Goal: Information Seeking & Learning: Learn about a topic

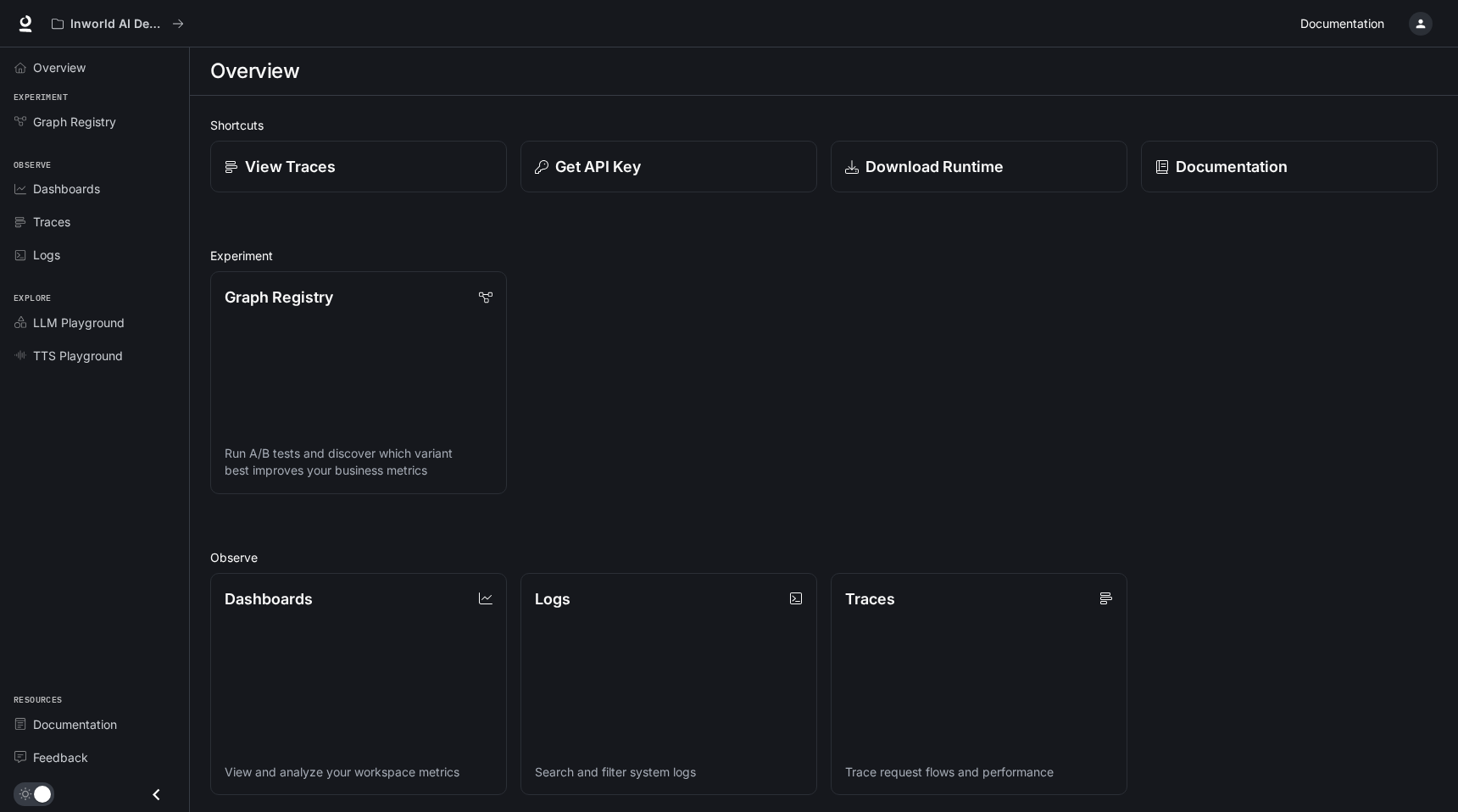
click at [1363, 24] on span "Documentation" at bounding box center [1342, 24] width 84 height 21
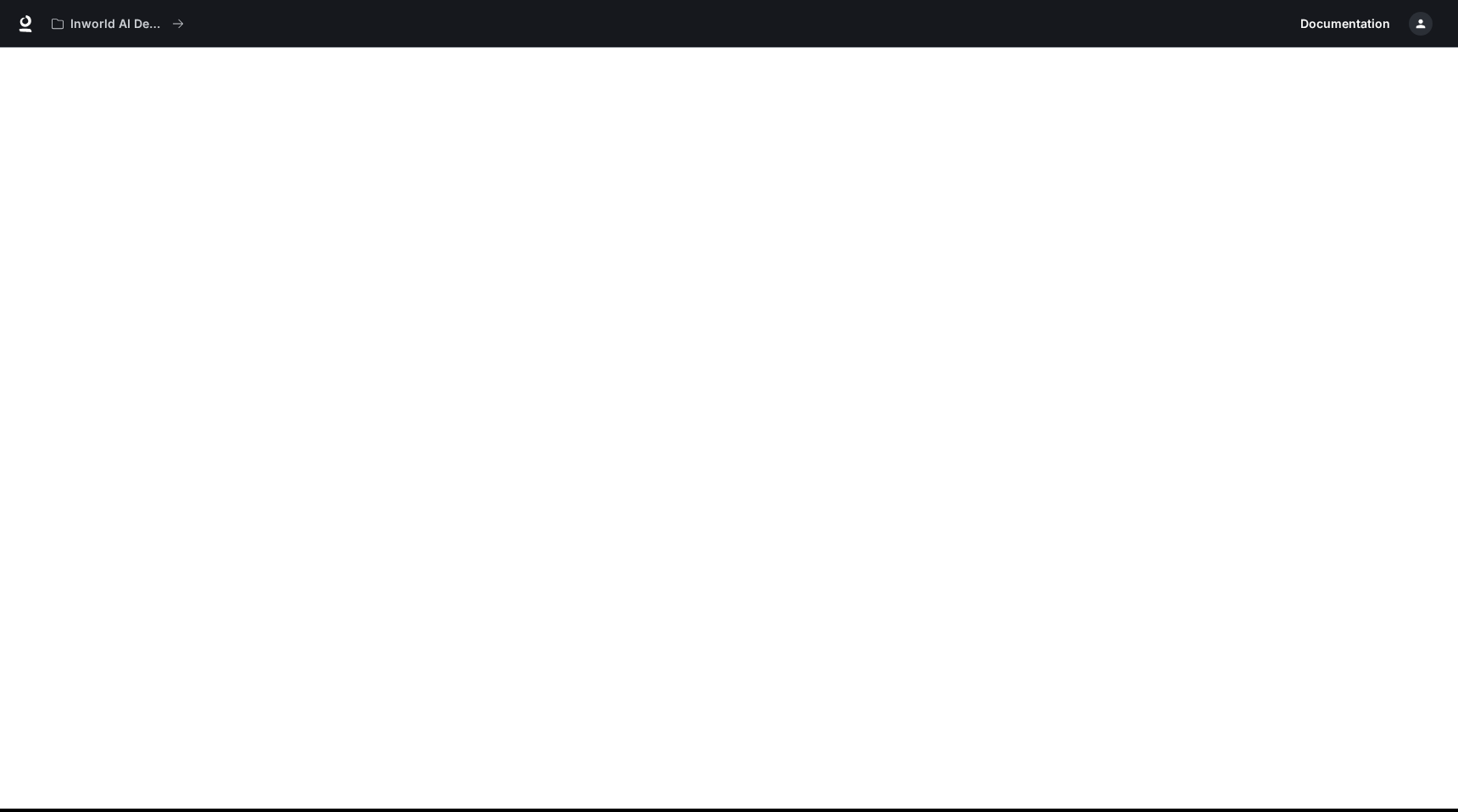
scroll to position [53, 0]
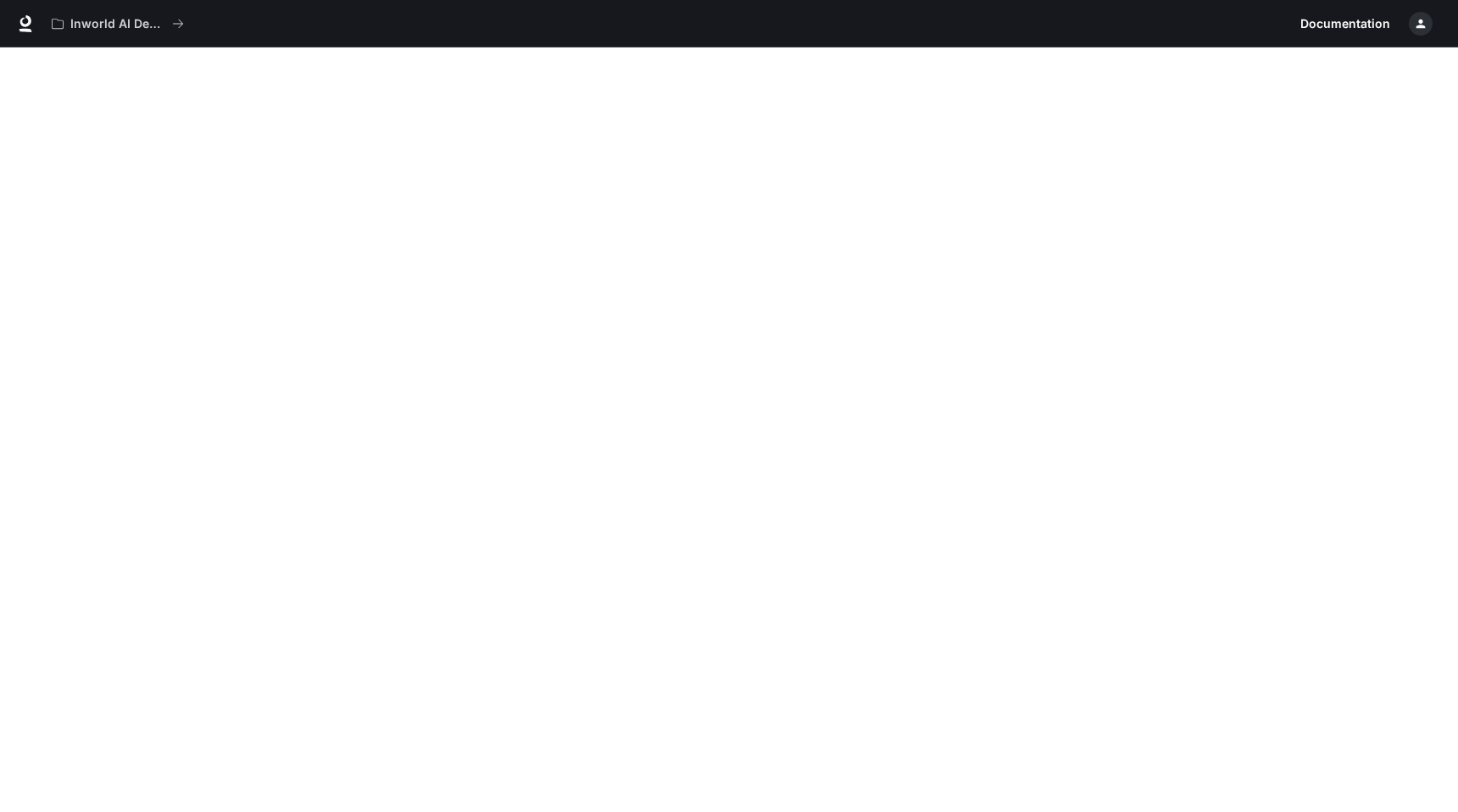
scroll to position [53, 0]
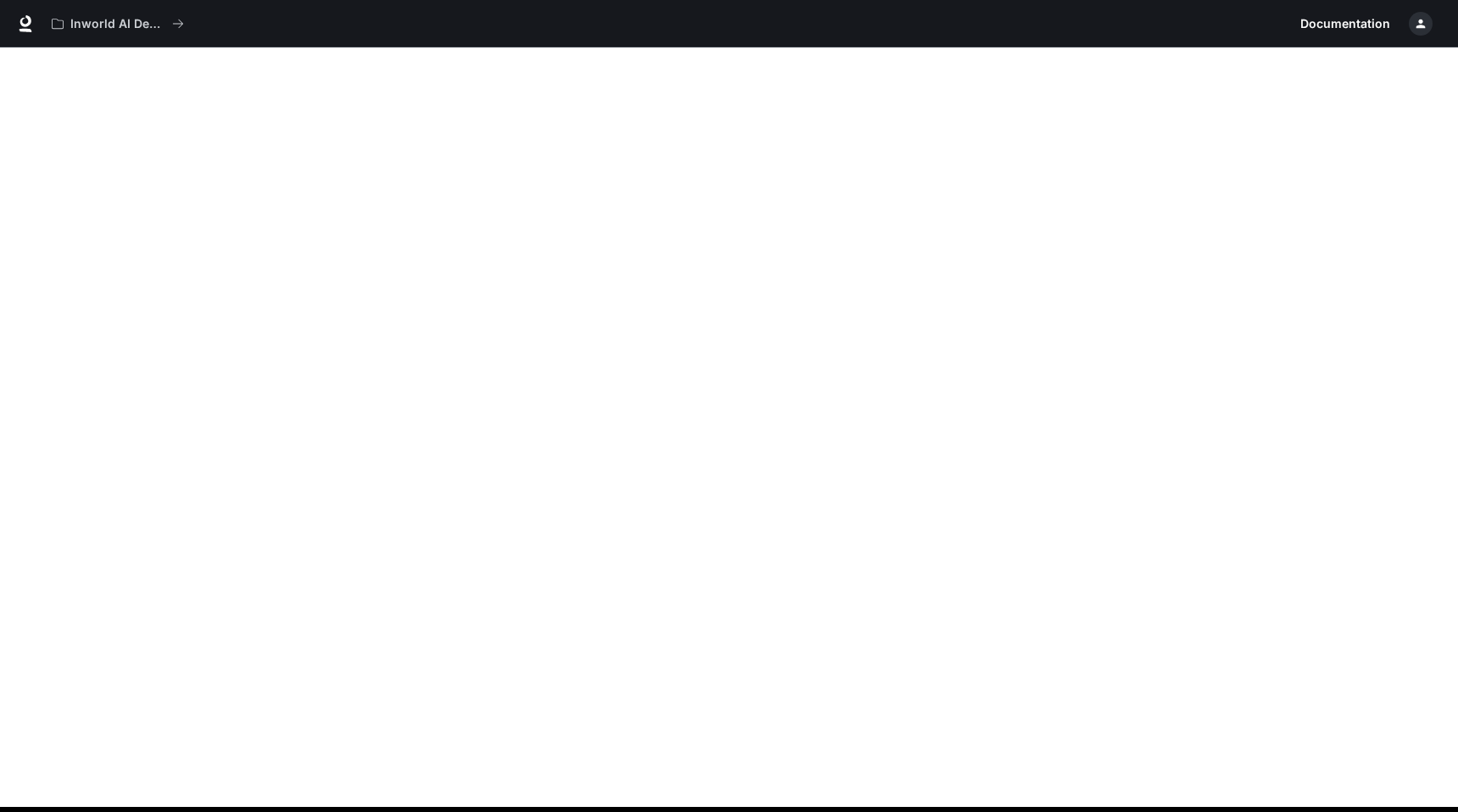
click at [1332, 27] on span "Documentation" at bounding box center [1345, 24] width 90 height 21
click at [1336, 23] on span "Documentation" at bounding box center [1345, 24] width 90 height 21
click at [1354, 12] on link "Documentation Documentation" at bounding box center [1345, 23] width 104 height 34
click at [1354, 15] on span "Documentation" at bounding box center [1345, 24] width 90 height 21
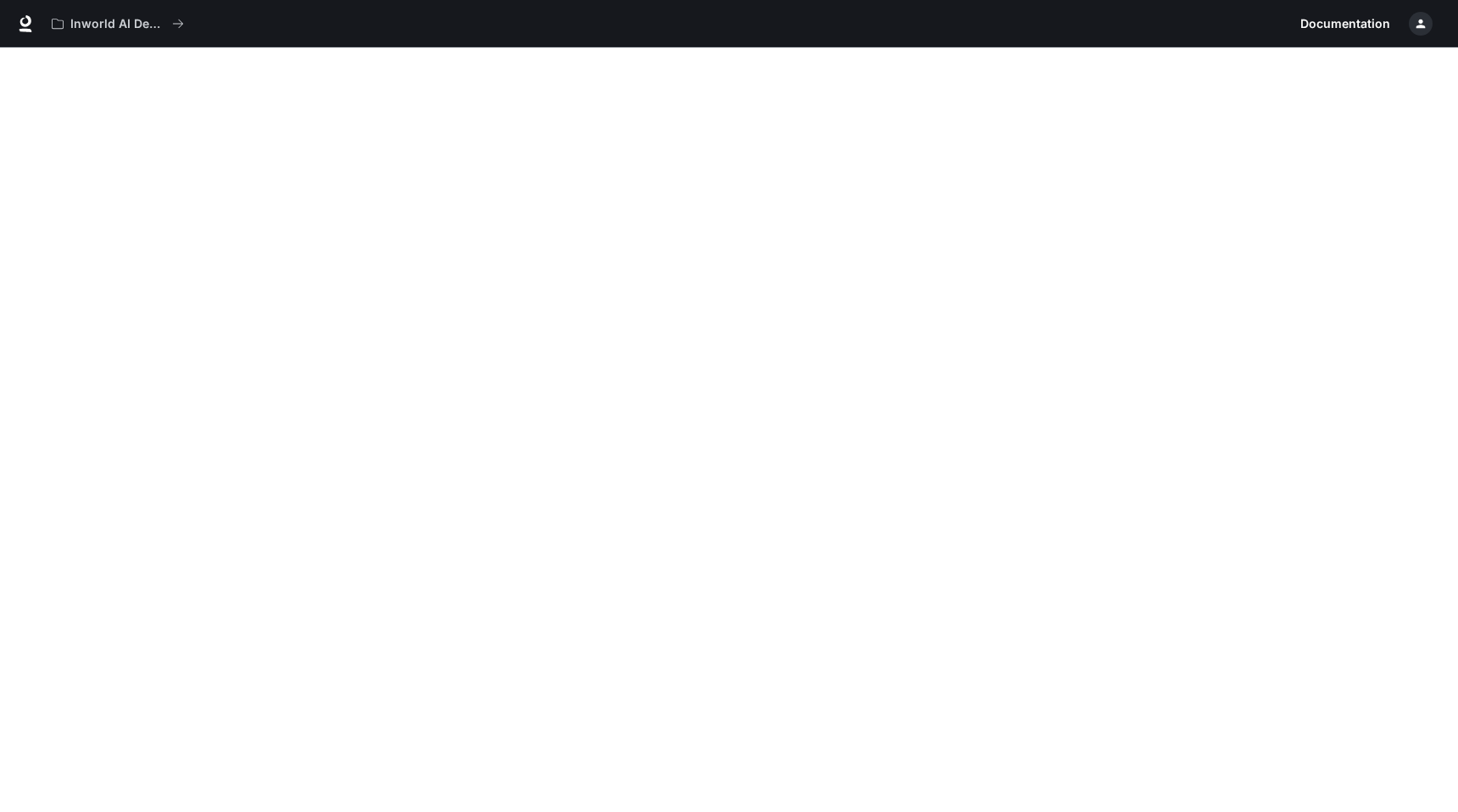
scroll to position [47, 0]
click at [18, 24] on icon at bounding box center [25, 23] width 17 height 17
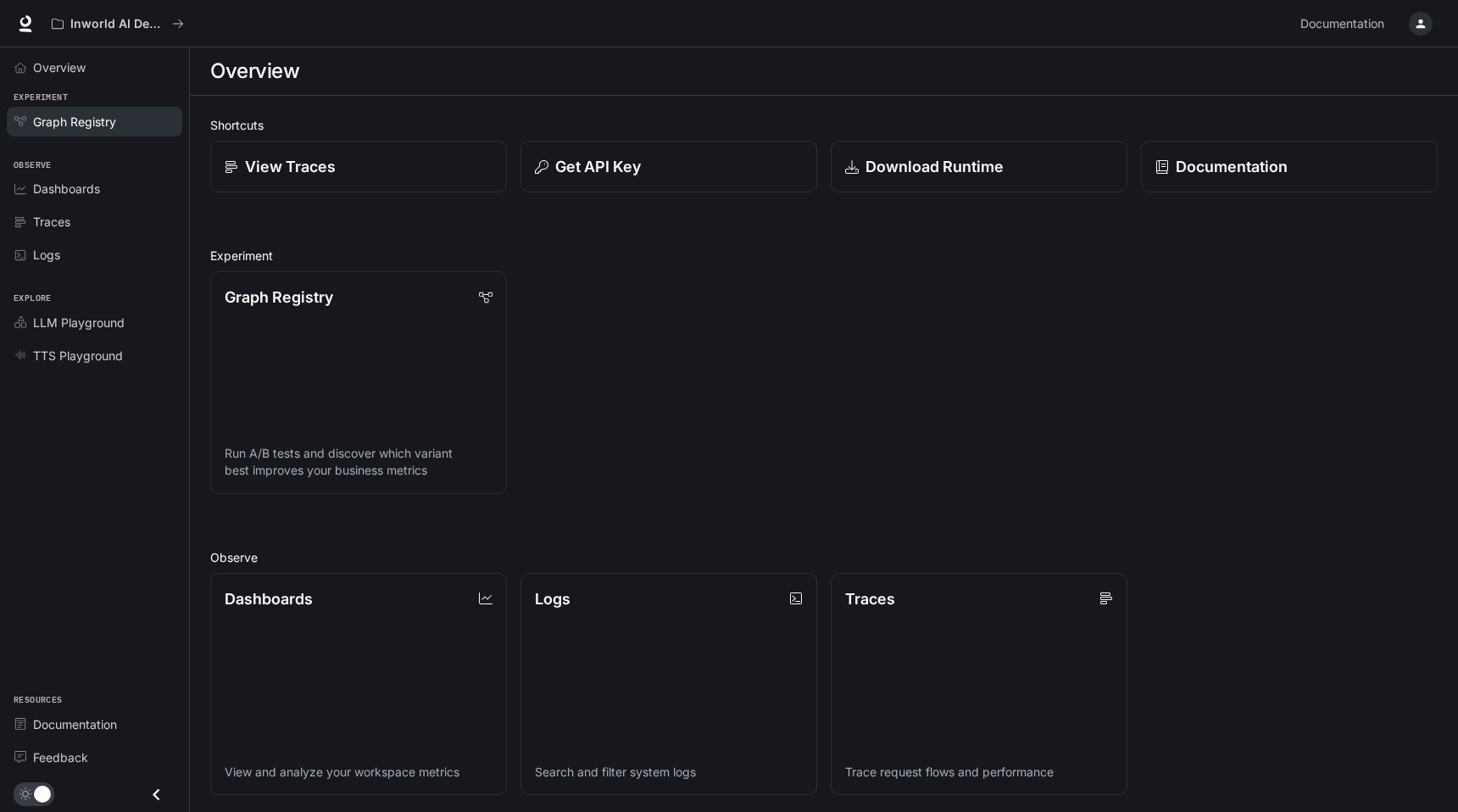
click at [97, 124] on span "Graph Registry" at bounding box center [75, 121] width 83 height 18
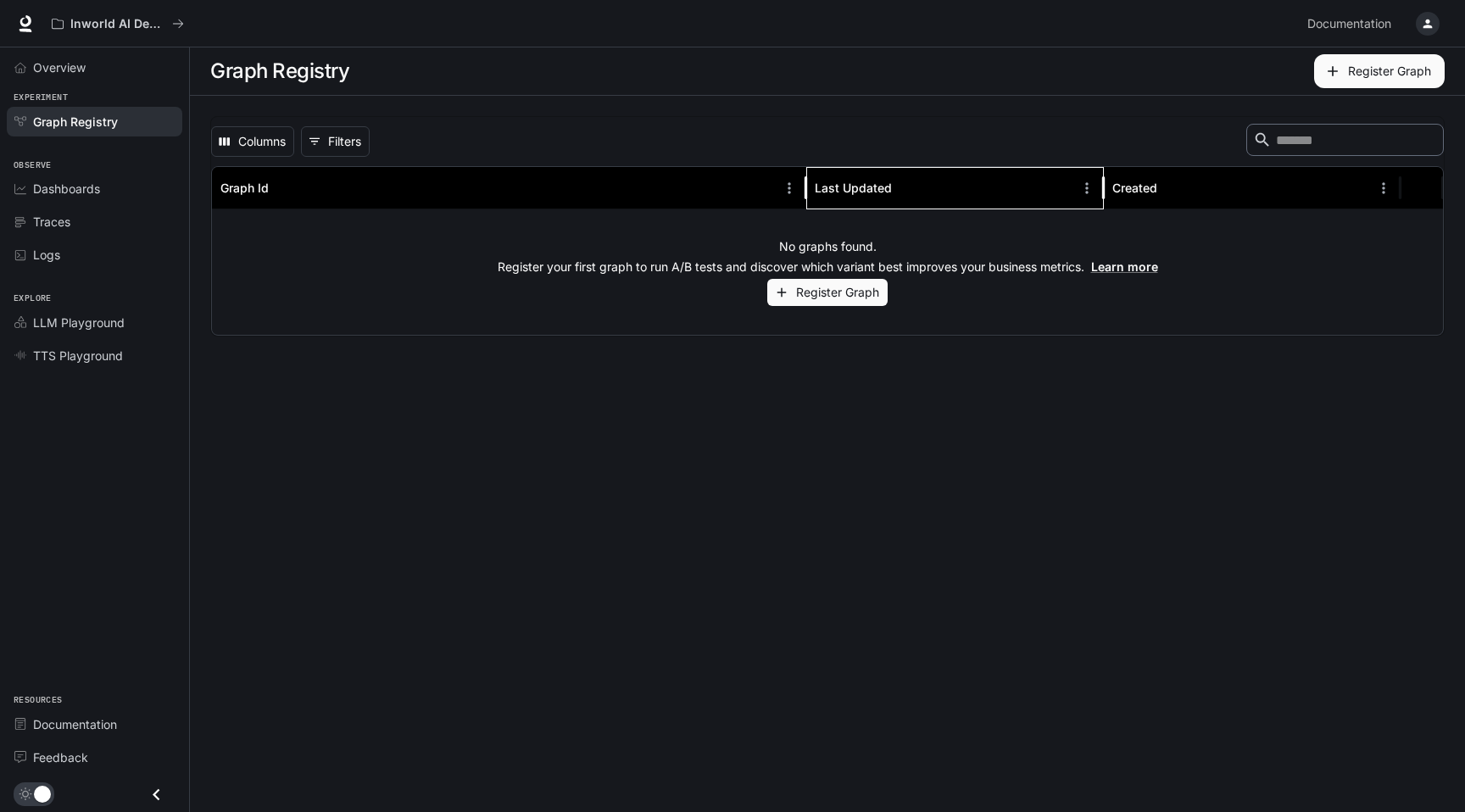
click at [846, 193] on div "Last Updated" at bounding box center [853, 188] width 77 height 15
click at [75, 192] on span "Dashboards" at bounding box center [67, 188] width 67 height 18
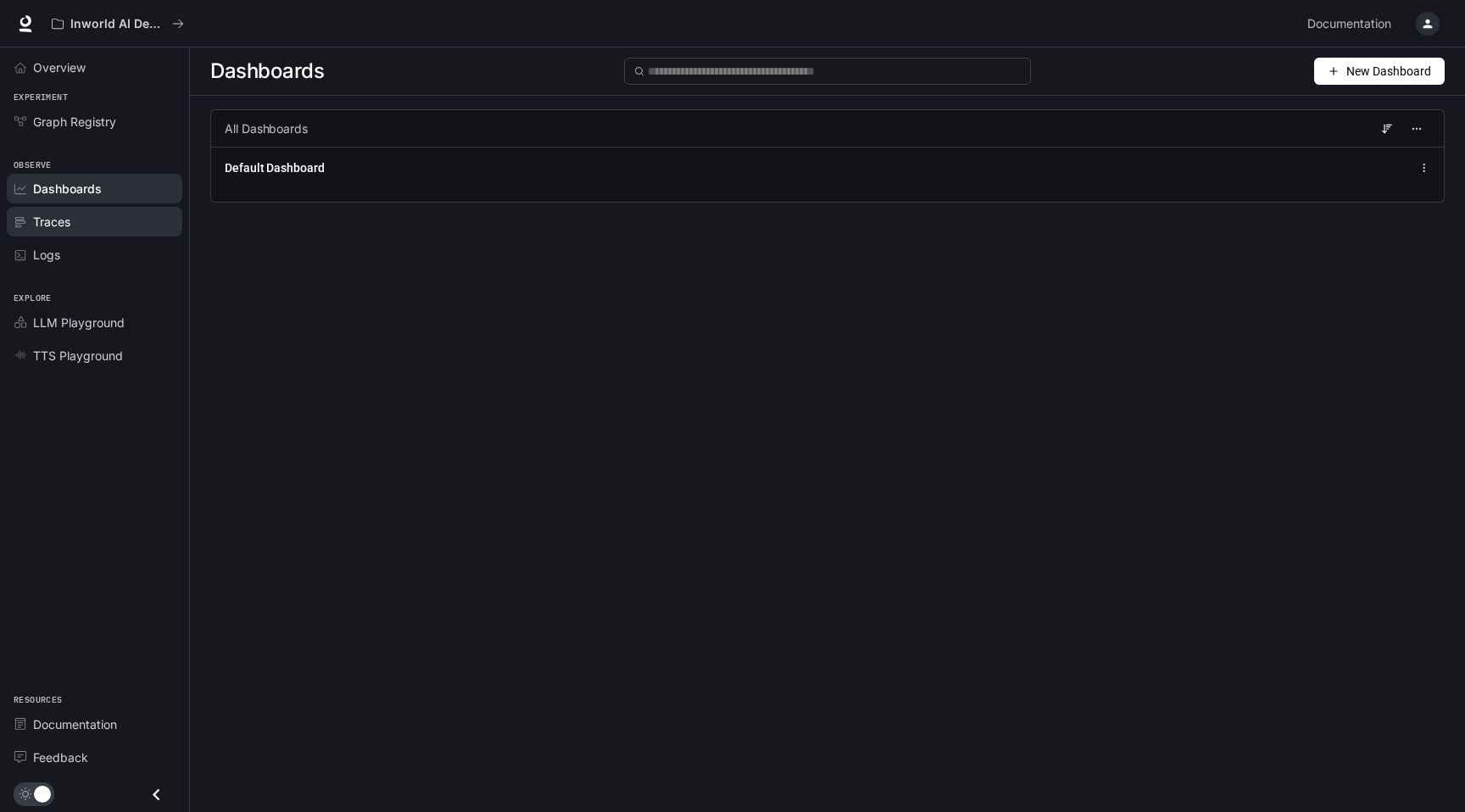
click at [70, 220] on div "Traces" at bounding box center [104, 222] width 142 height 18
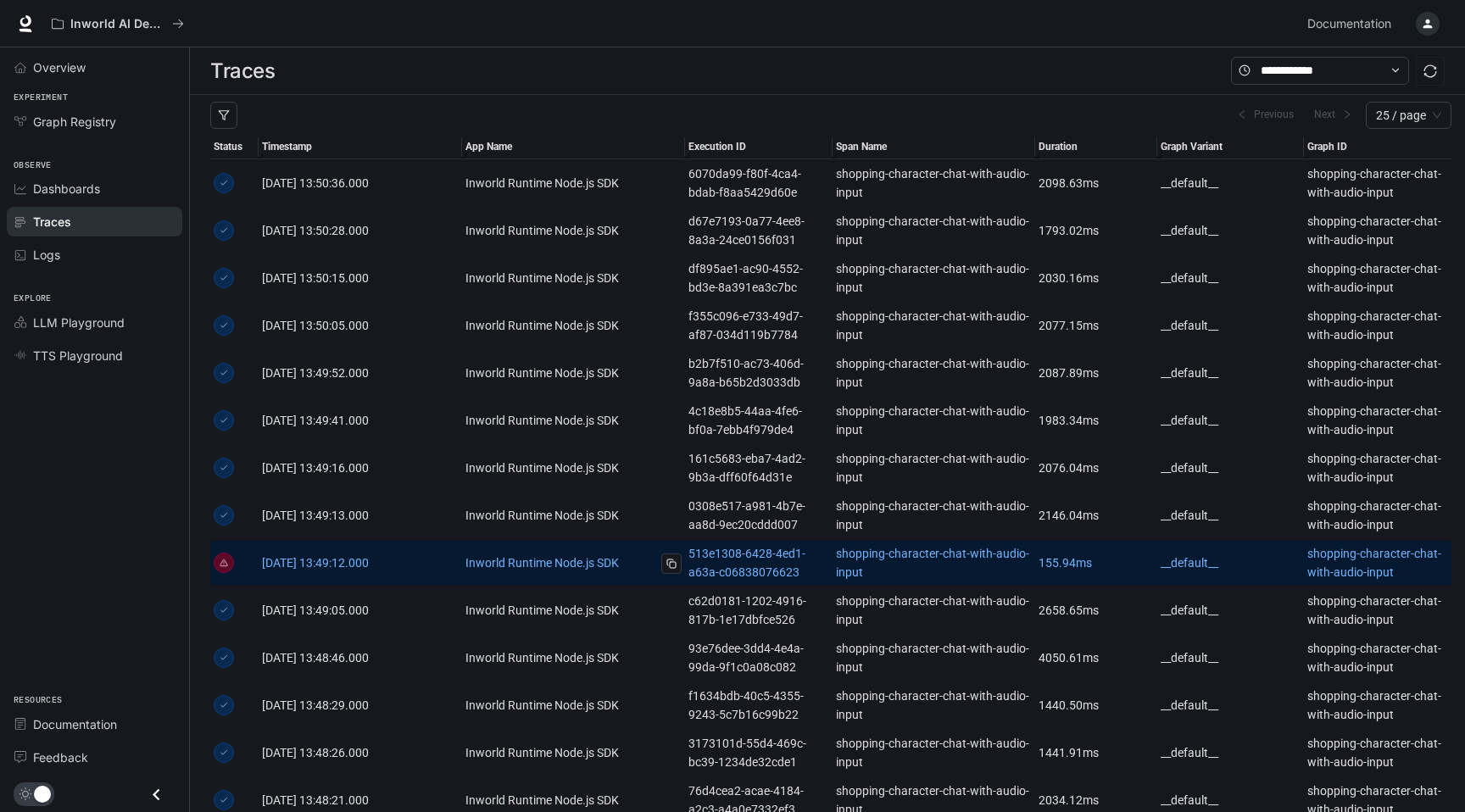
click at [496, 561] on link "Inworld Runtime Node.js SDK" at bounding box center [573, 563] width 216 height 19
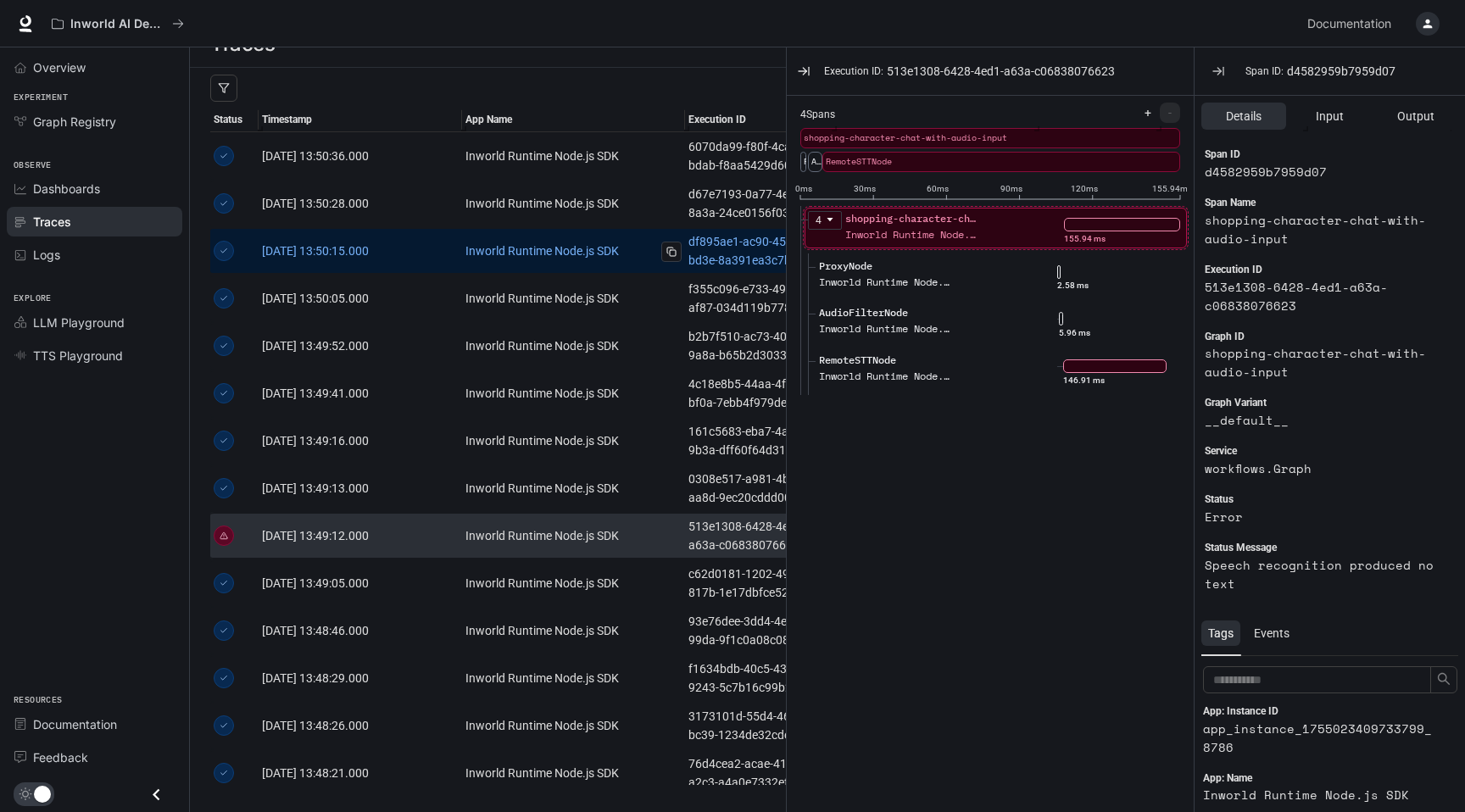
click at [599, 245] on link "Inworld Runtime Node.js SDK" at bounding box center [573, 251] width 216 height 19
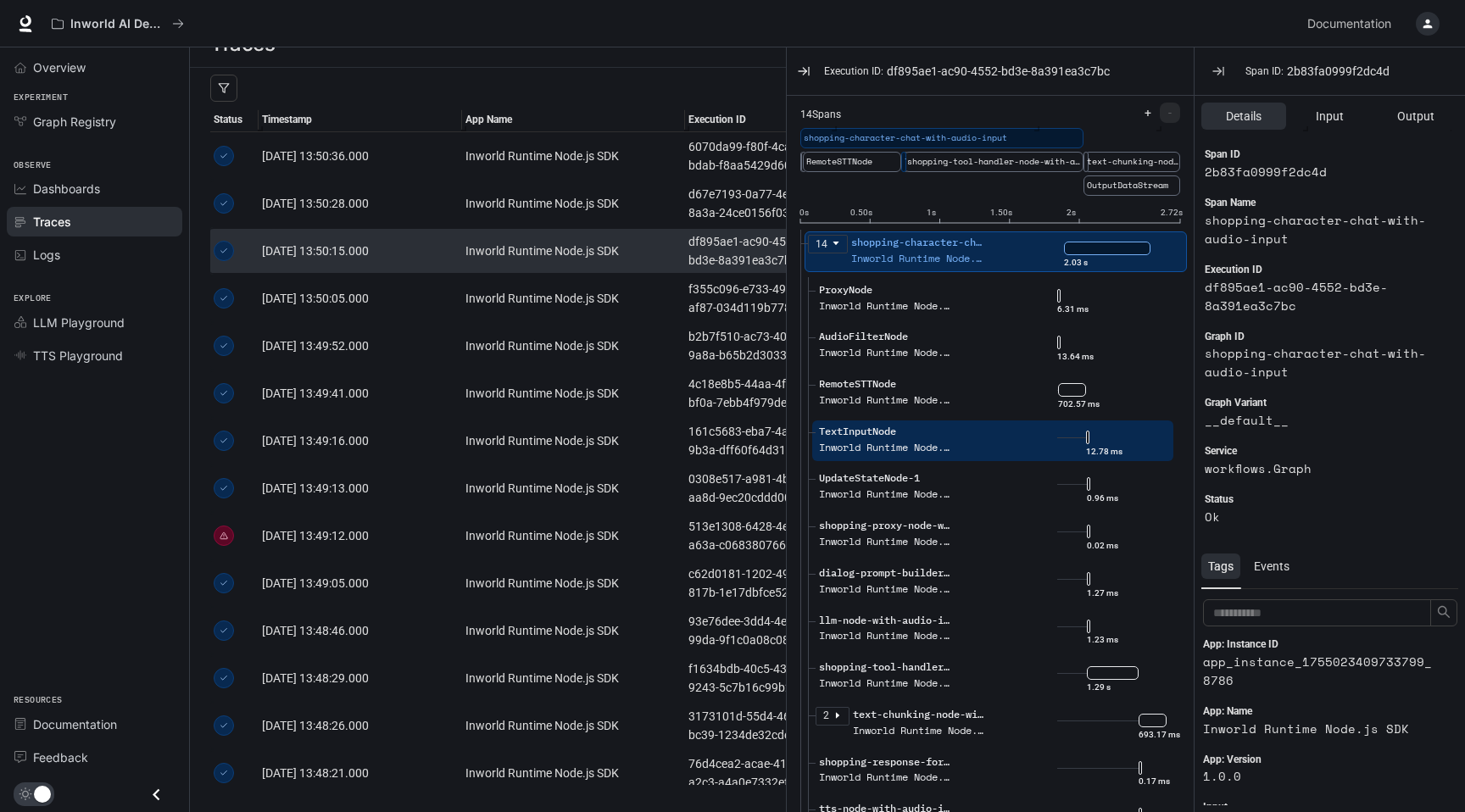
scroll to position [32, 0]
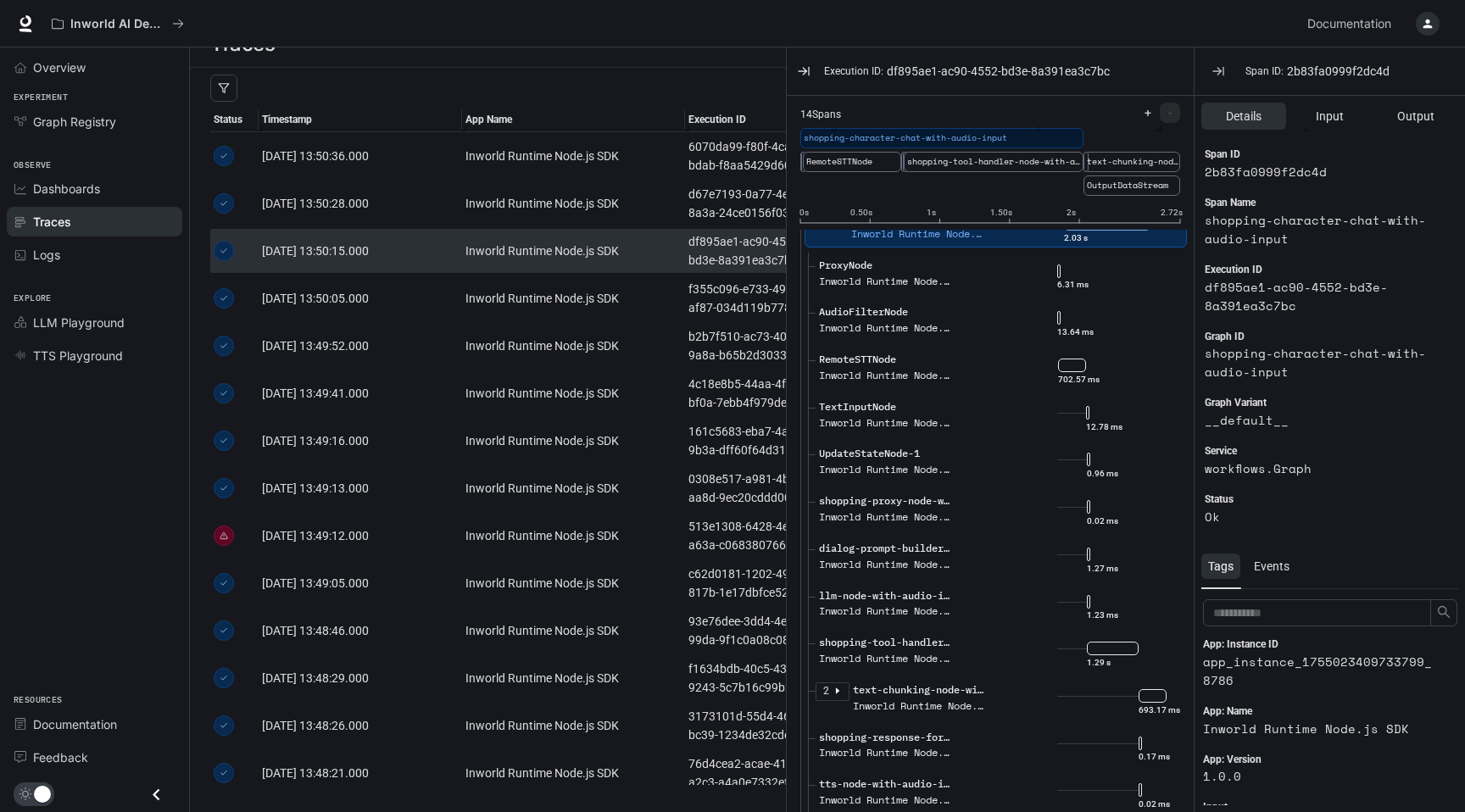
click at [674, 46] on div "Inworld AI Demos Documentation Documentation" at bounding box center [732, 23] width 1465 height 47
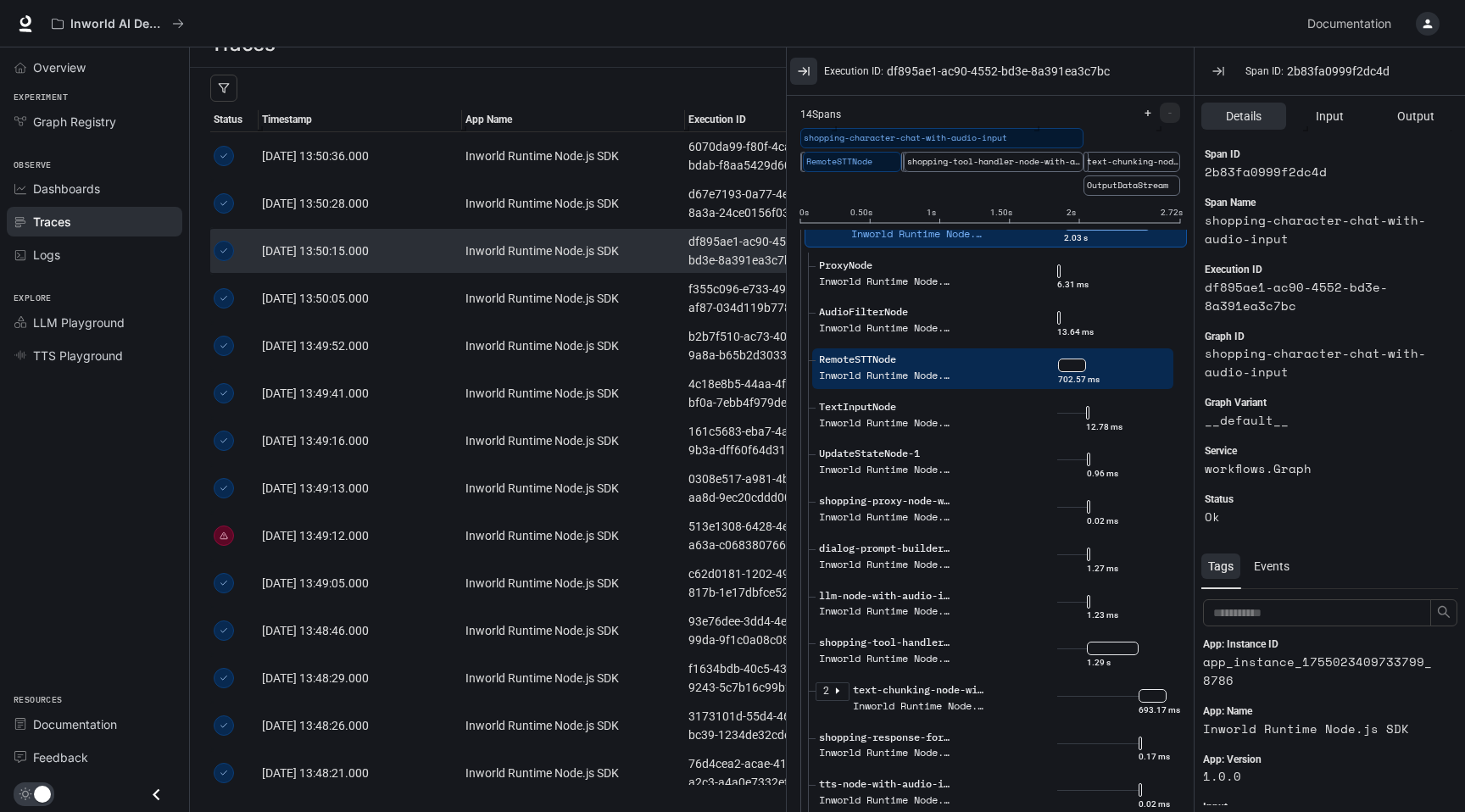
click at [799, 68] on icon "button" at bounding box center [803, 70] width 14 height 14
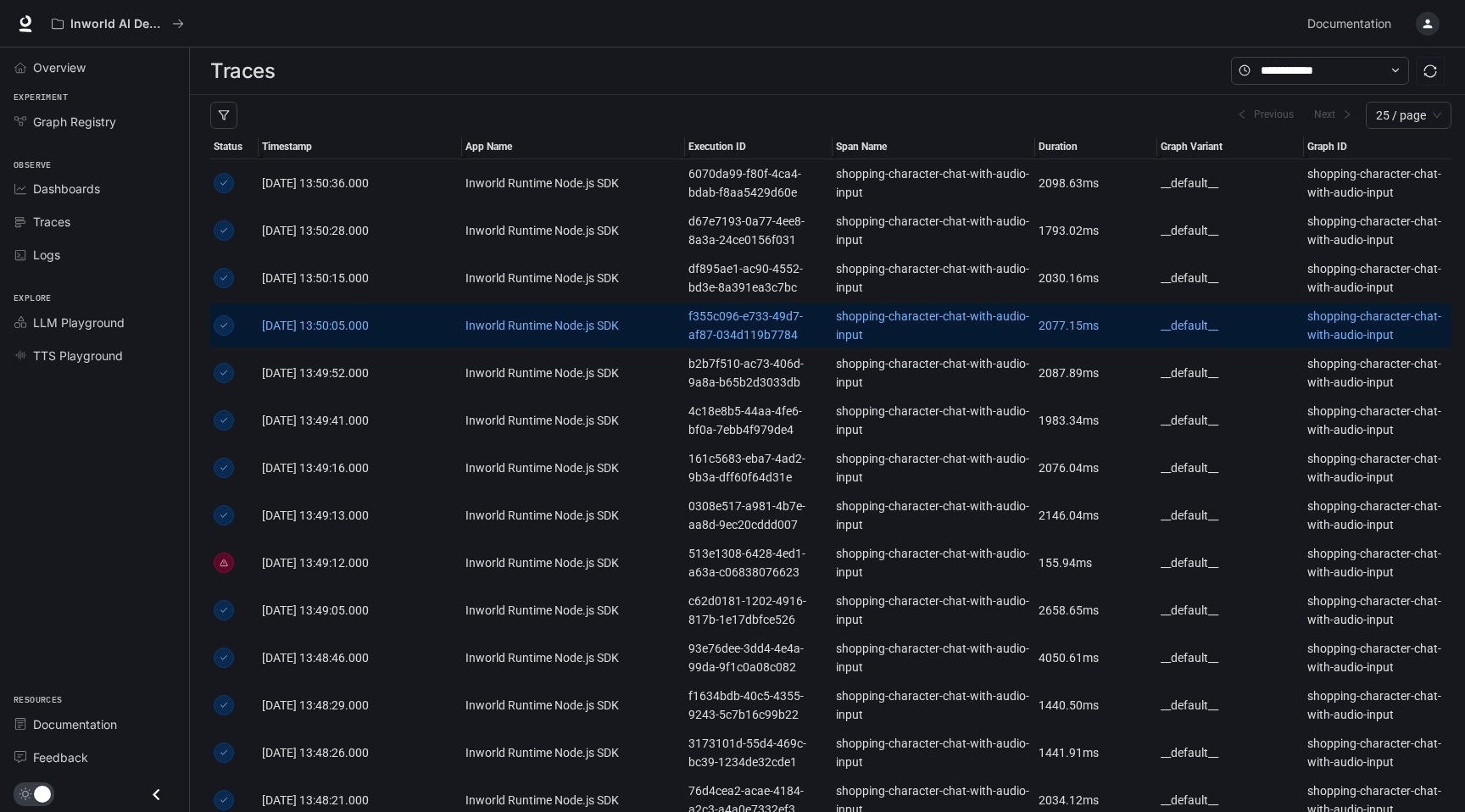
click at [1206, 329] on article "__default__" at bounding box center [1231, 325] width 141 height 19
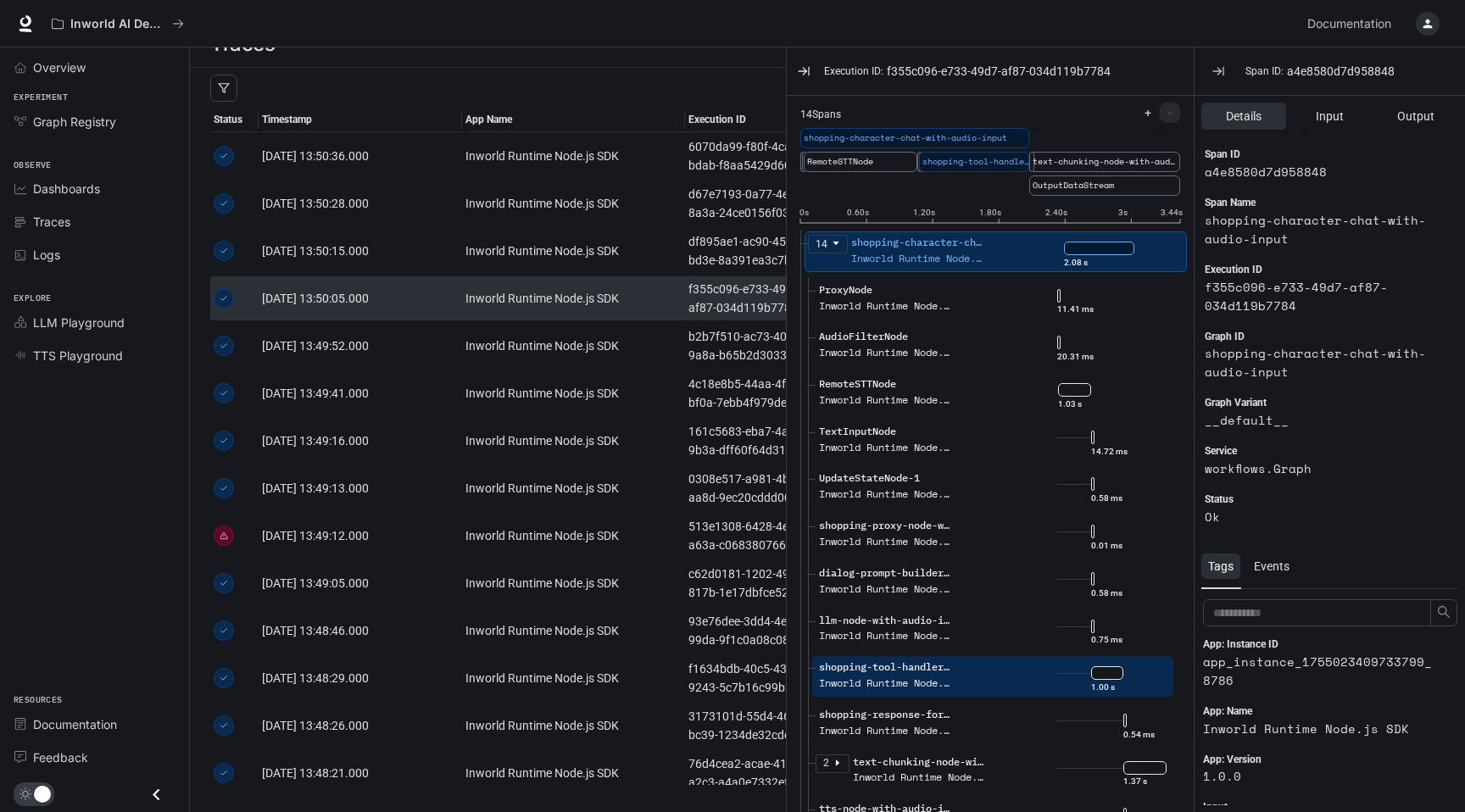
click at [986, 162] on span "shopping-tool-handler-node-with-audio-input" at bounding box center [975, 161] width 107 height 14
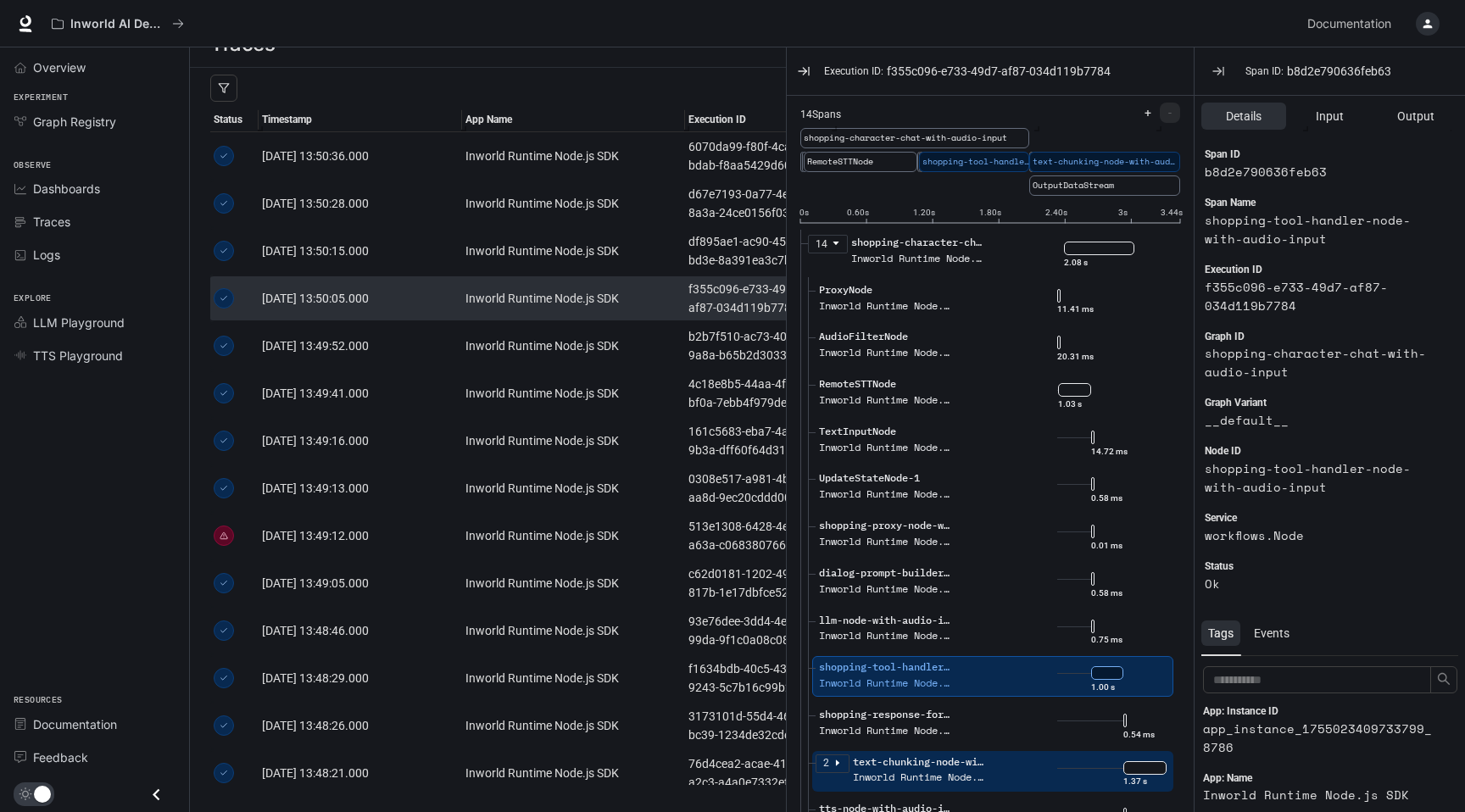
click at [1102, 170] on div "text-chunking-node-with-audio-input" at bounding box center [1104, 162] width 151 height 20
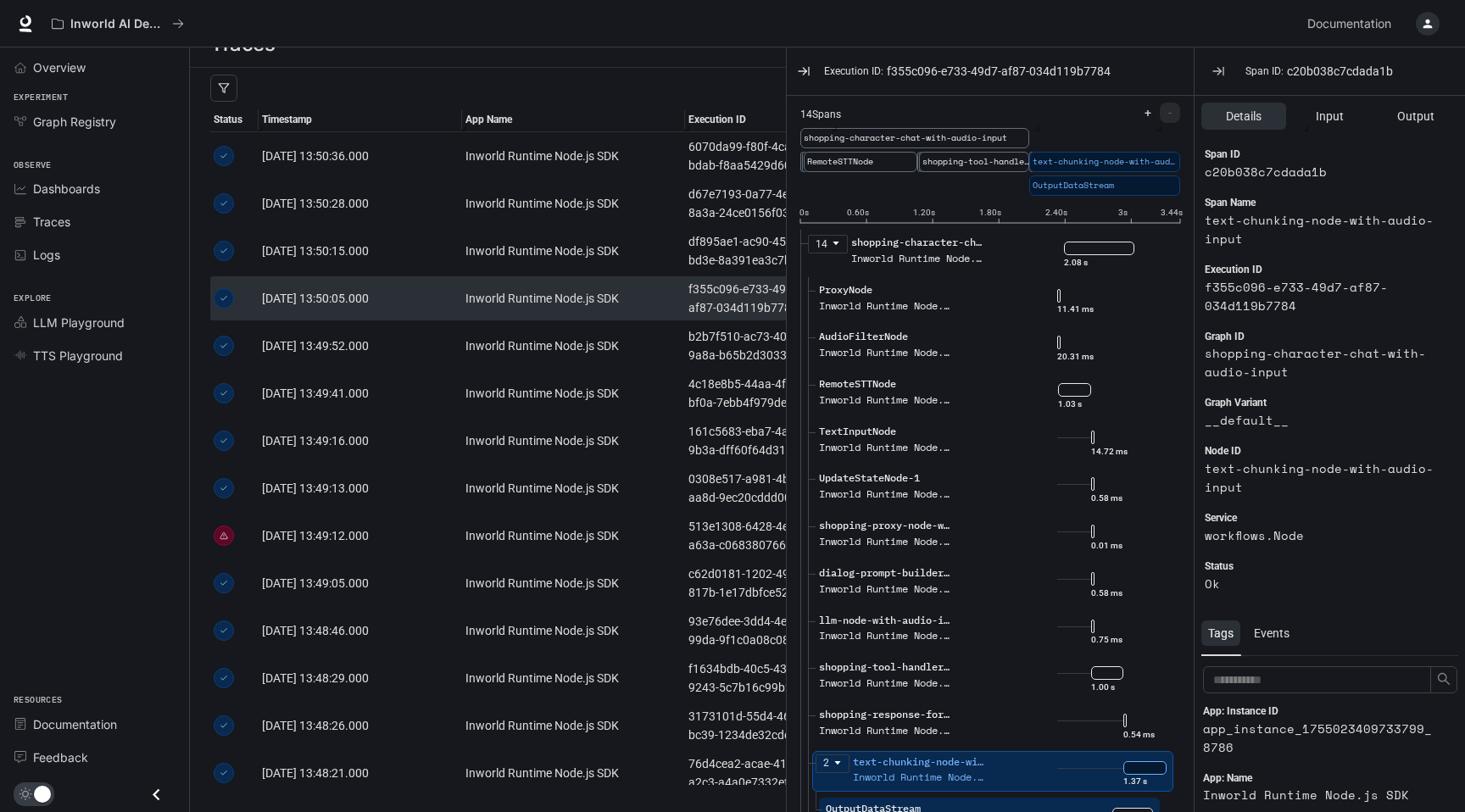
click at [1099, 189] on span "OutputDataStream" at bounding box center [1106, 185] width 147 height 14
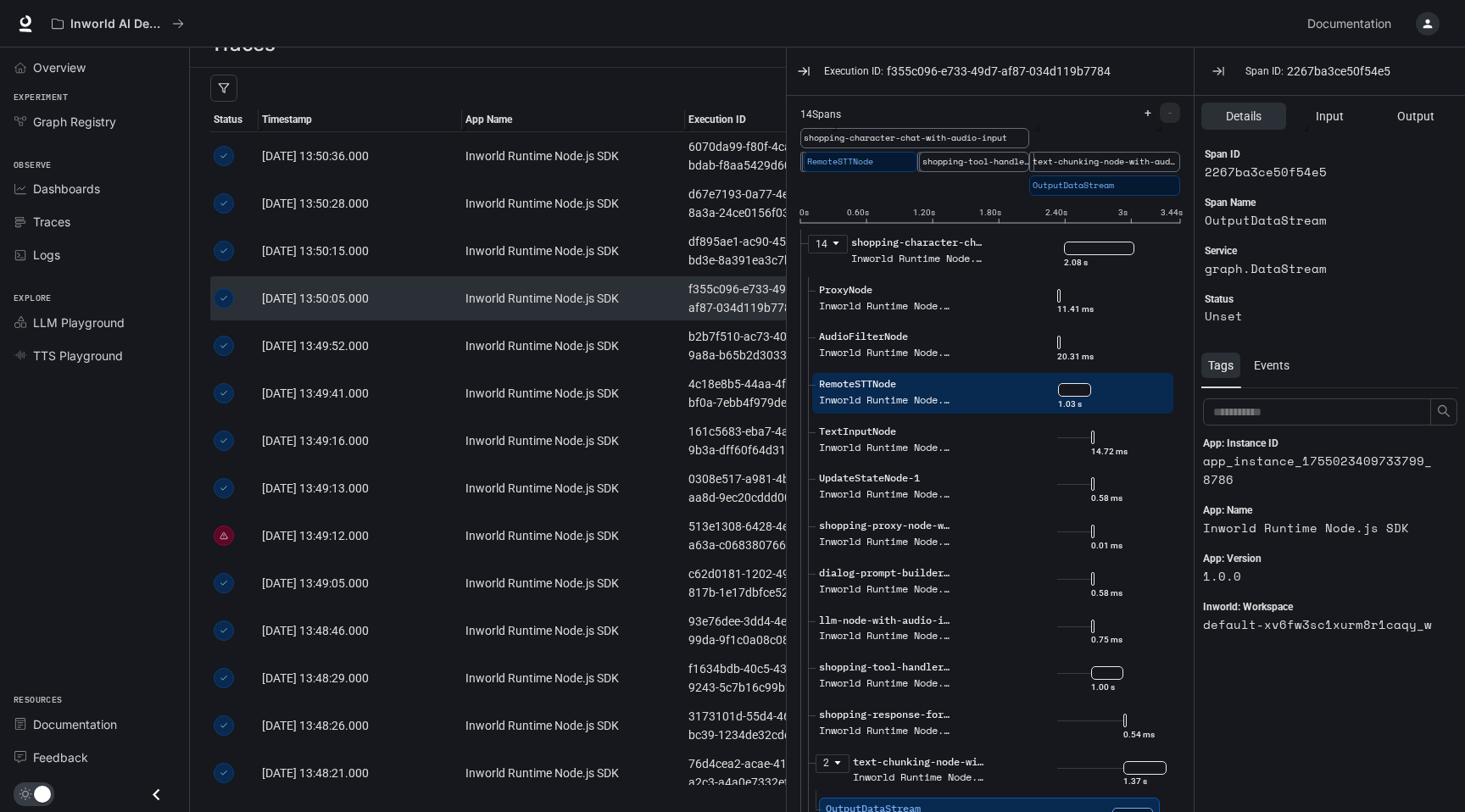
scroll to position [79, 0]
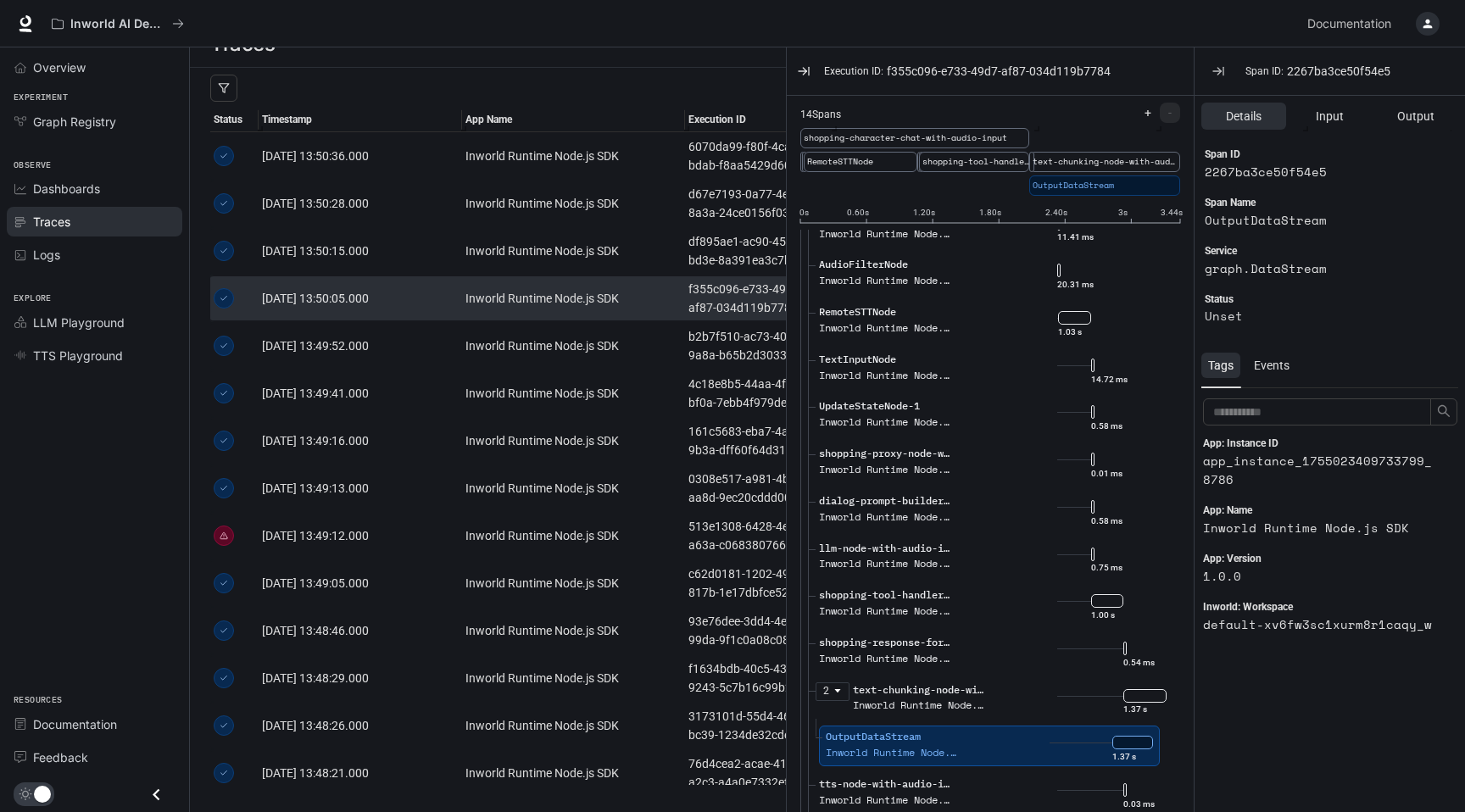
click at [82, 227] on div "Traces" at bounding box center [104, 222] width 142 height 18
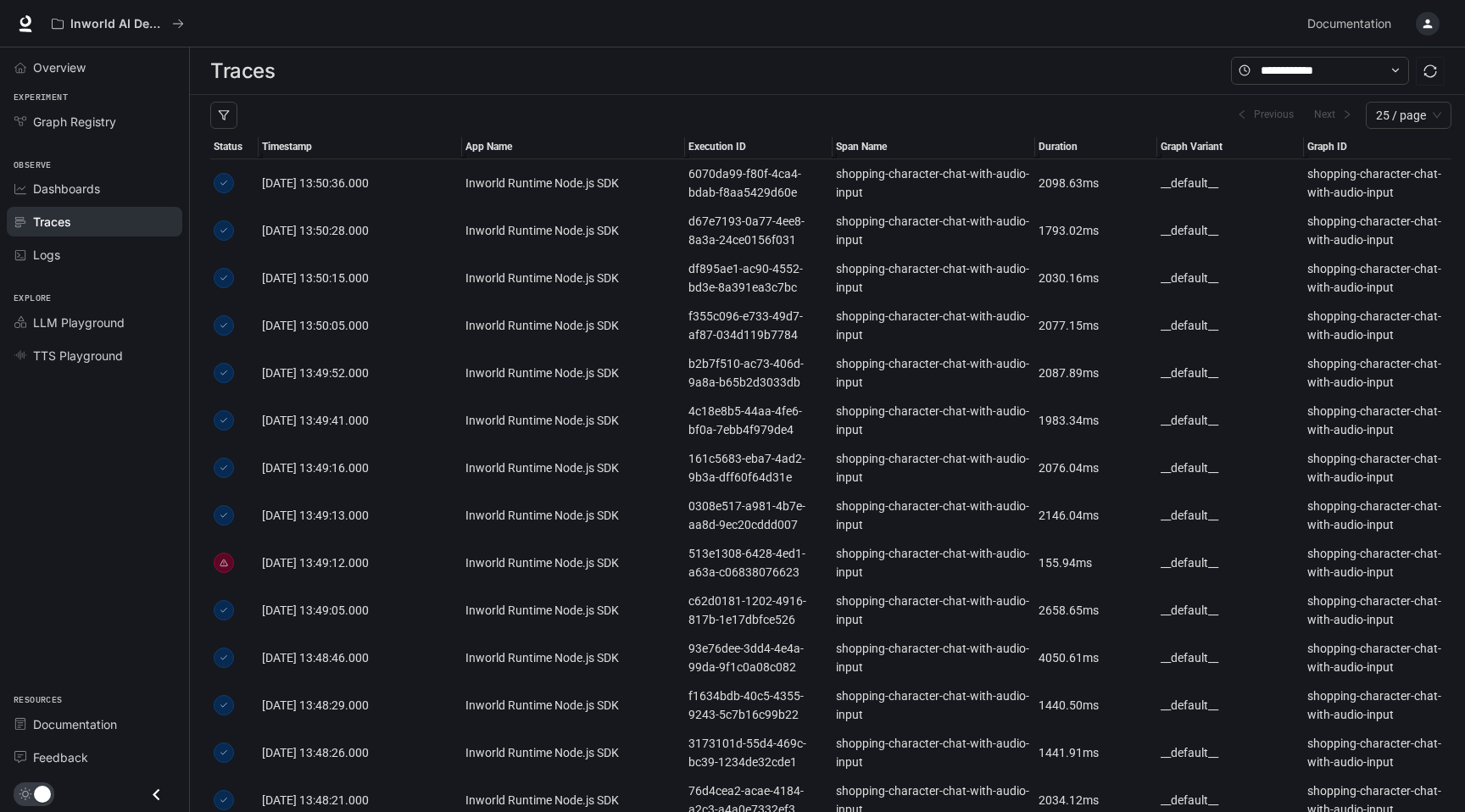
click at [59, 228] on span "Traces" at bounding box center [52, 222] width 38 height 18
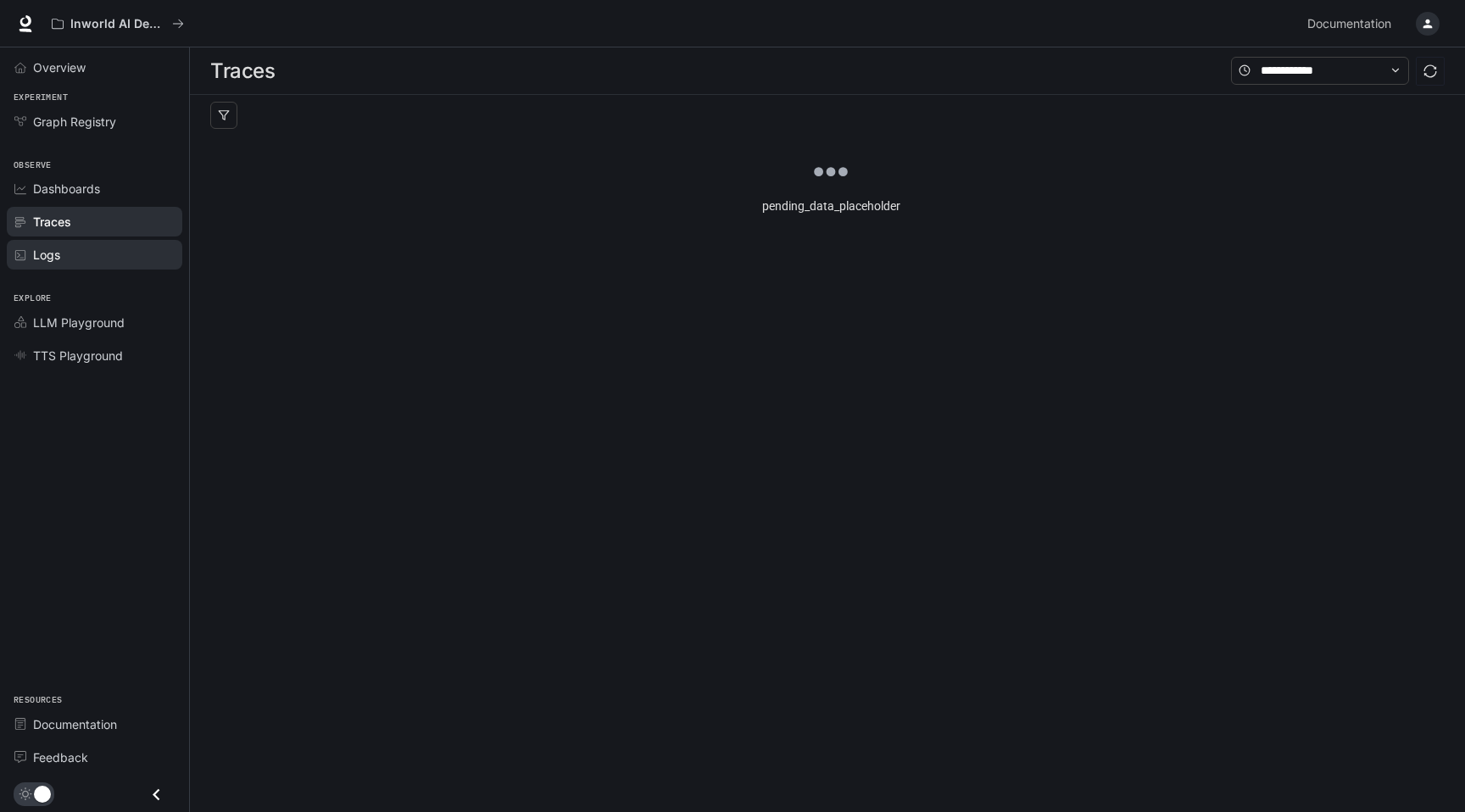
click at [55, 253] on span "Logs" at bounding box center [46, 254] width 27 height 18
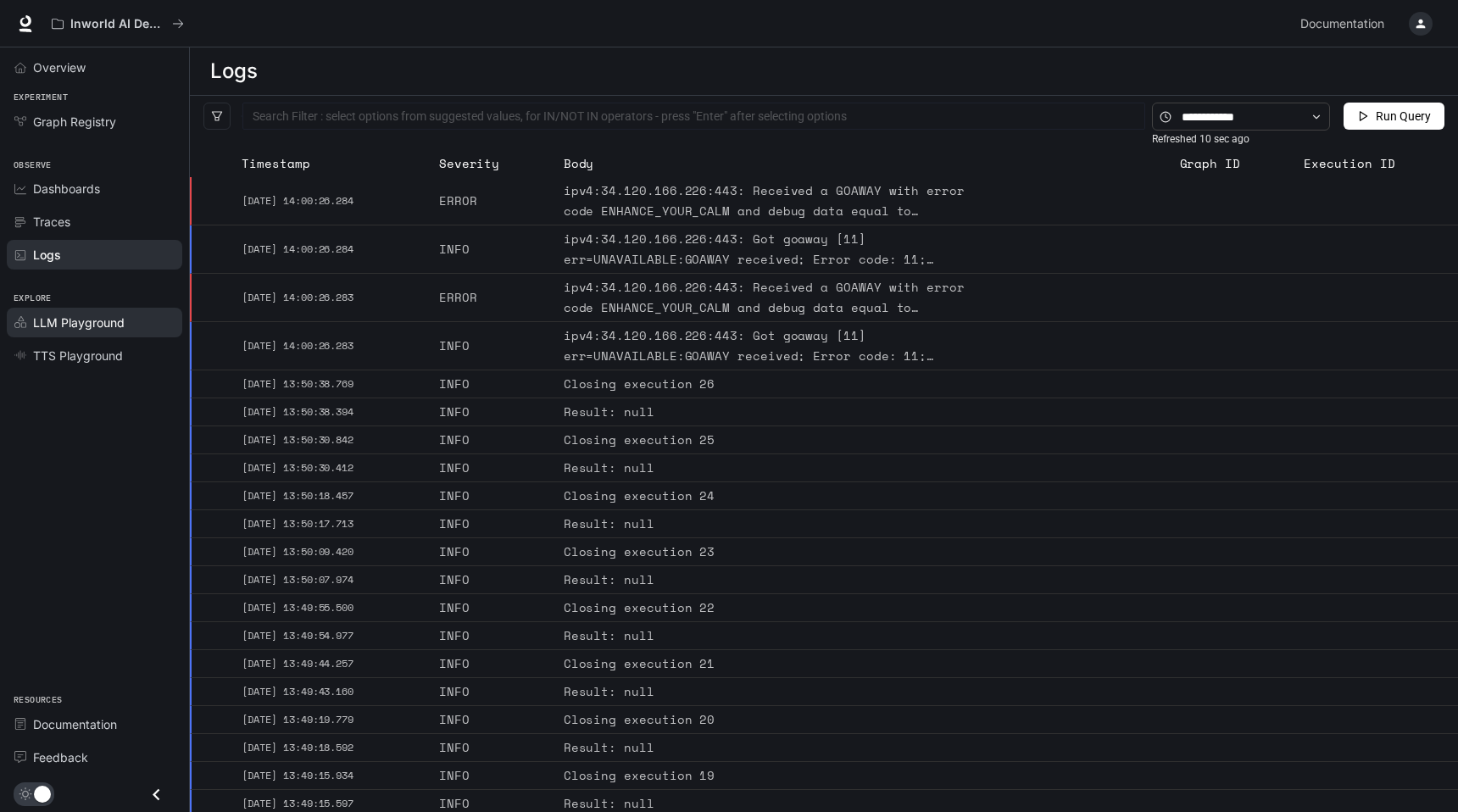
click at [57, 326] on span "LLM Playground" at bounding box center [79, 322] width 92 height 18
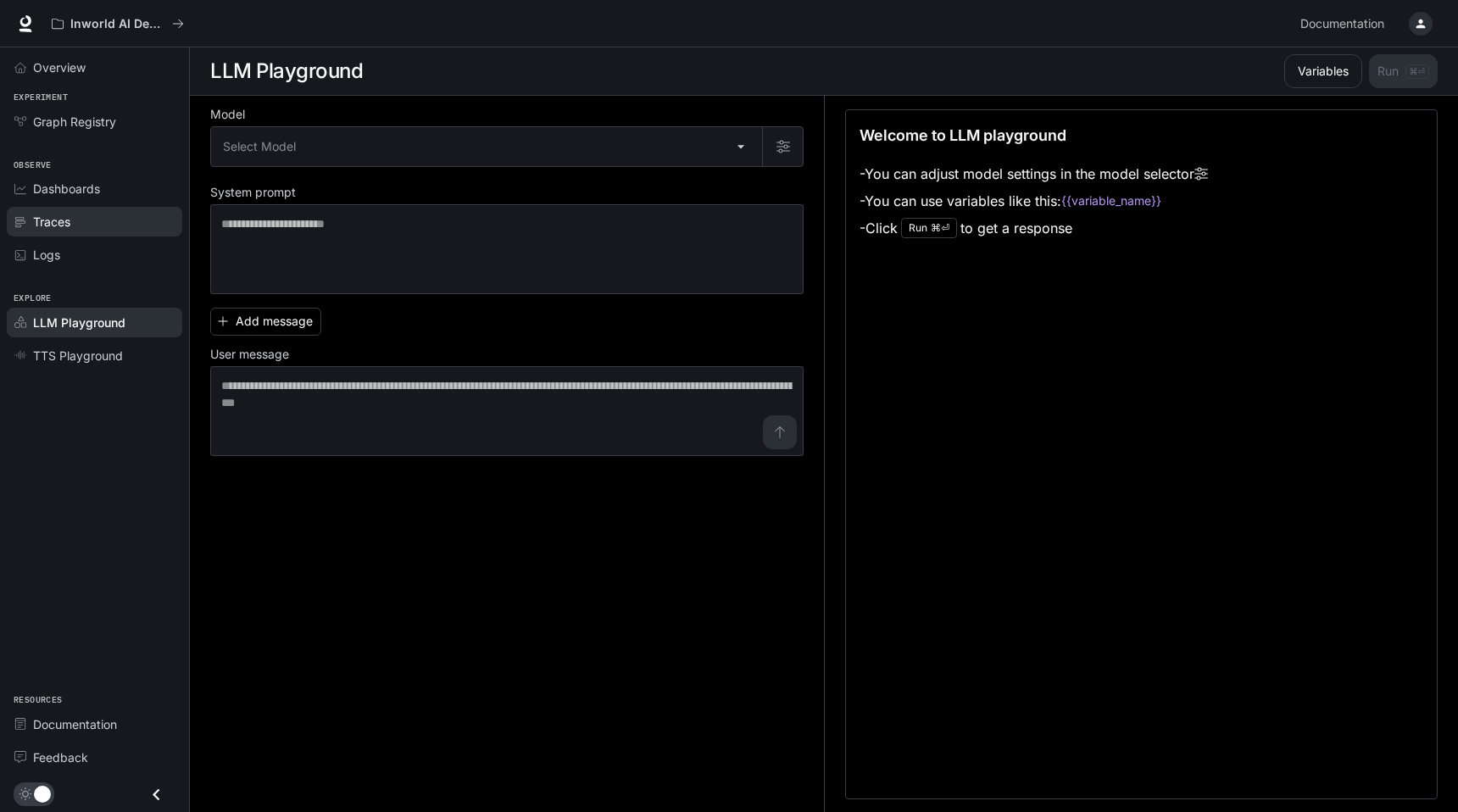
click at [64, 207] on link "Traces" at bounding box center [94, 222] width 175 height 30
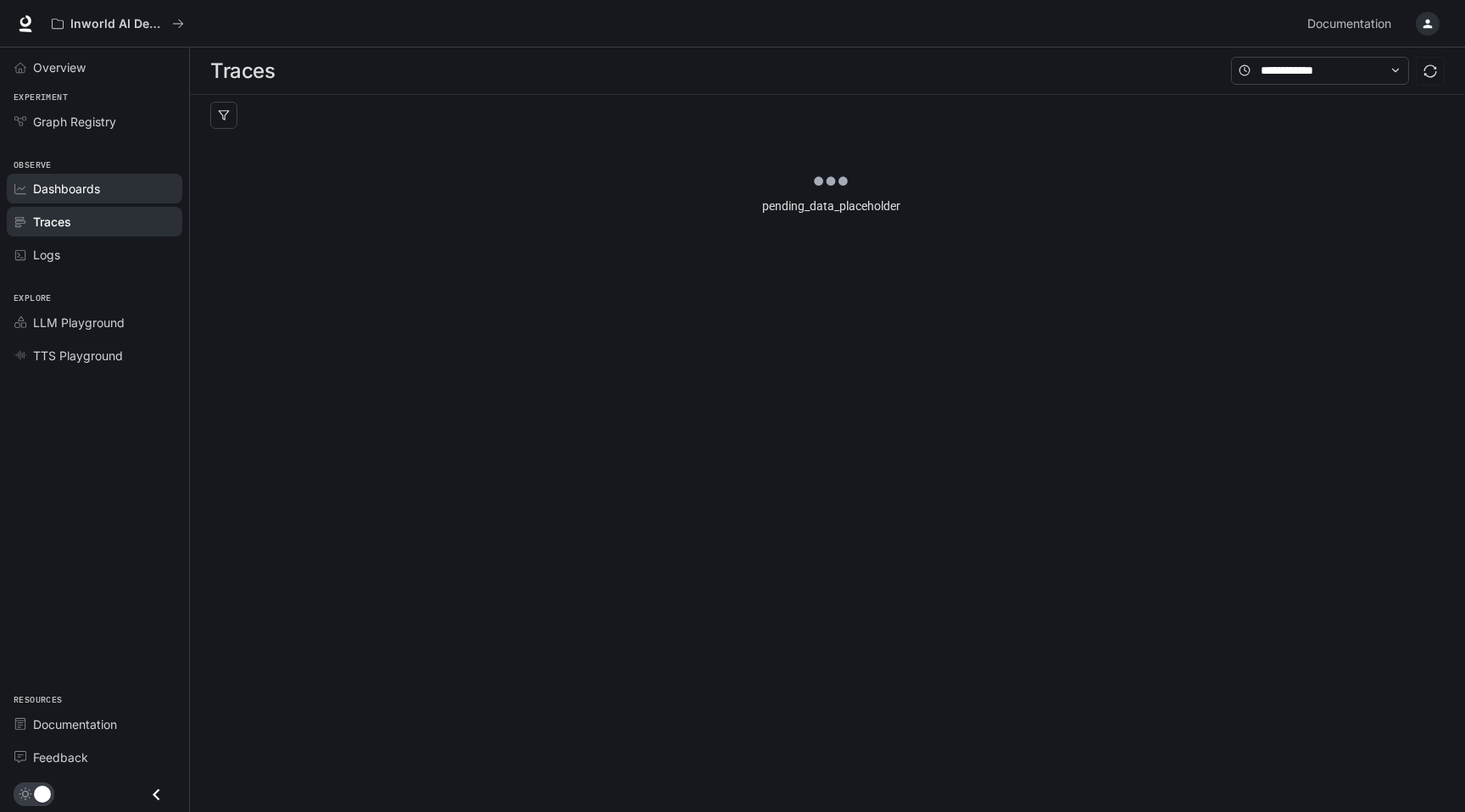
click at [72, 175] on link "Dashboards" at bounding box center [94, 188] width 175 height 30
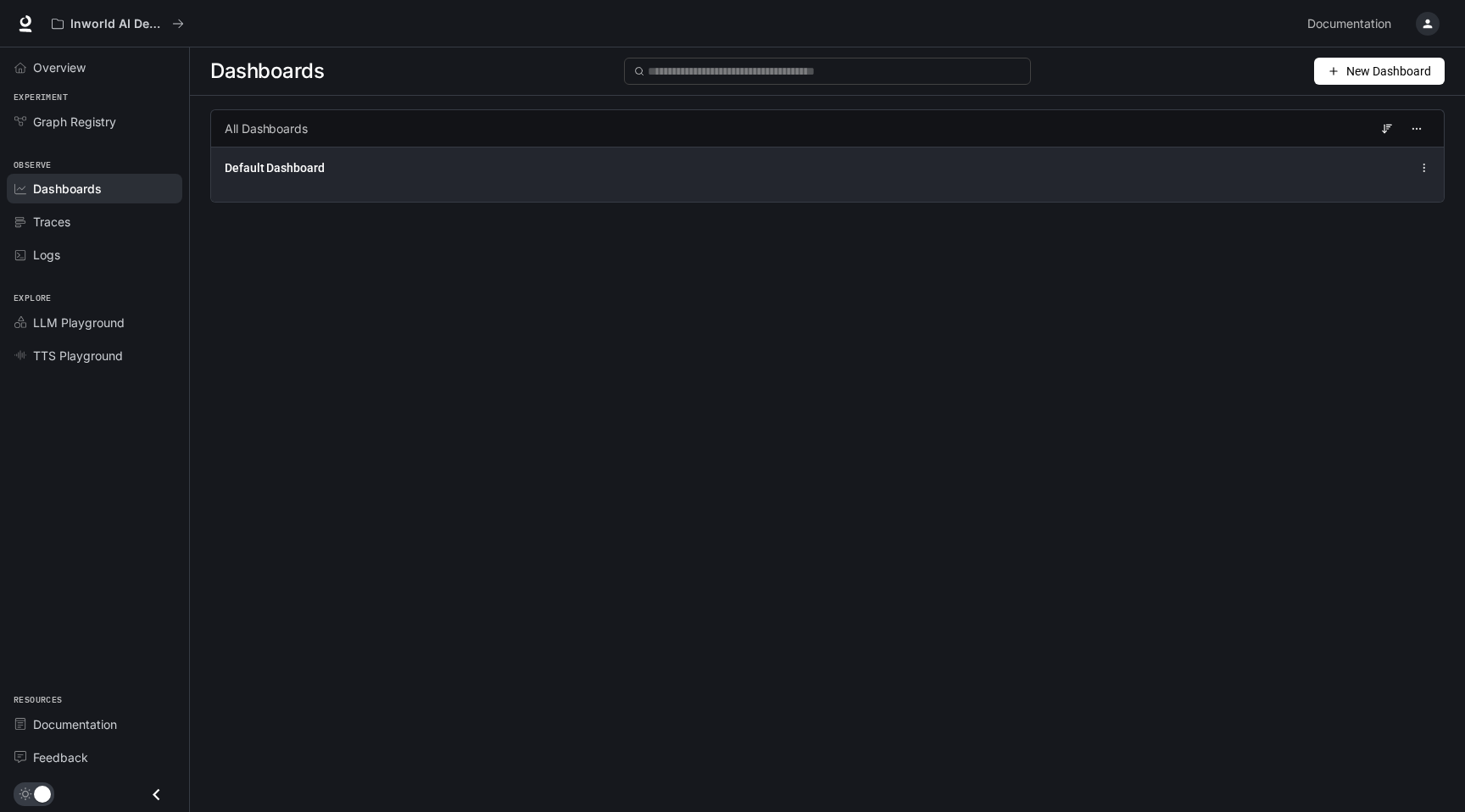
click at [300, 163] on span "Default Dashboard" at bounding box center [274, 168] width 100 height 17
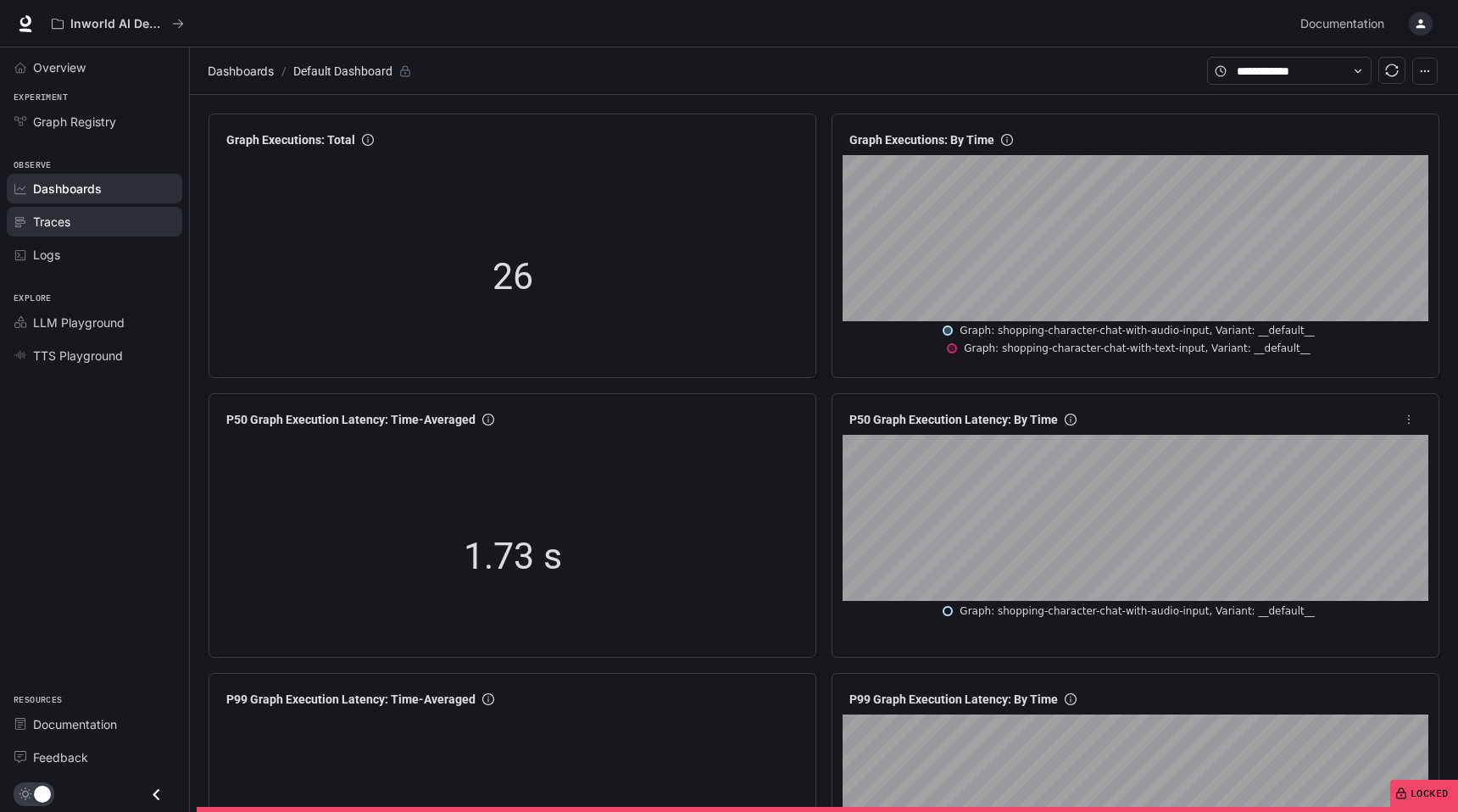
click at [46, 224] on span "Traces" at bounding box center [52, 222] width 37 height 18
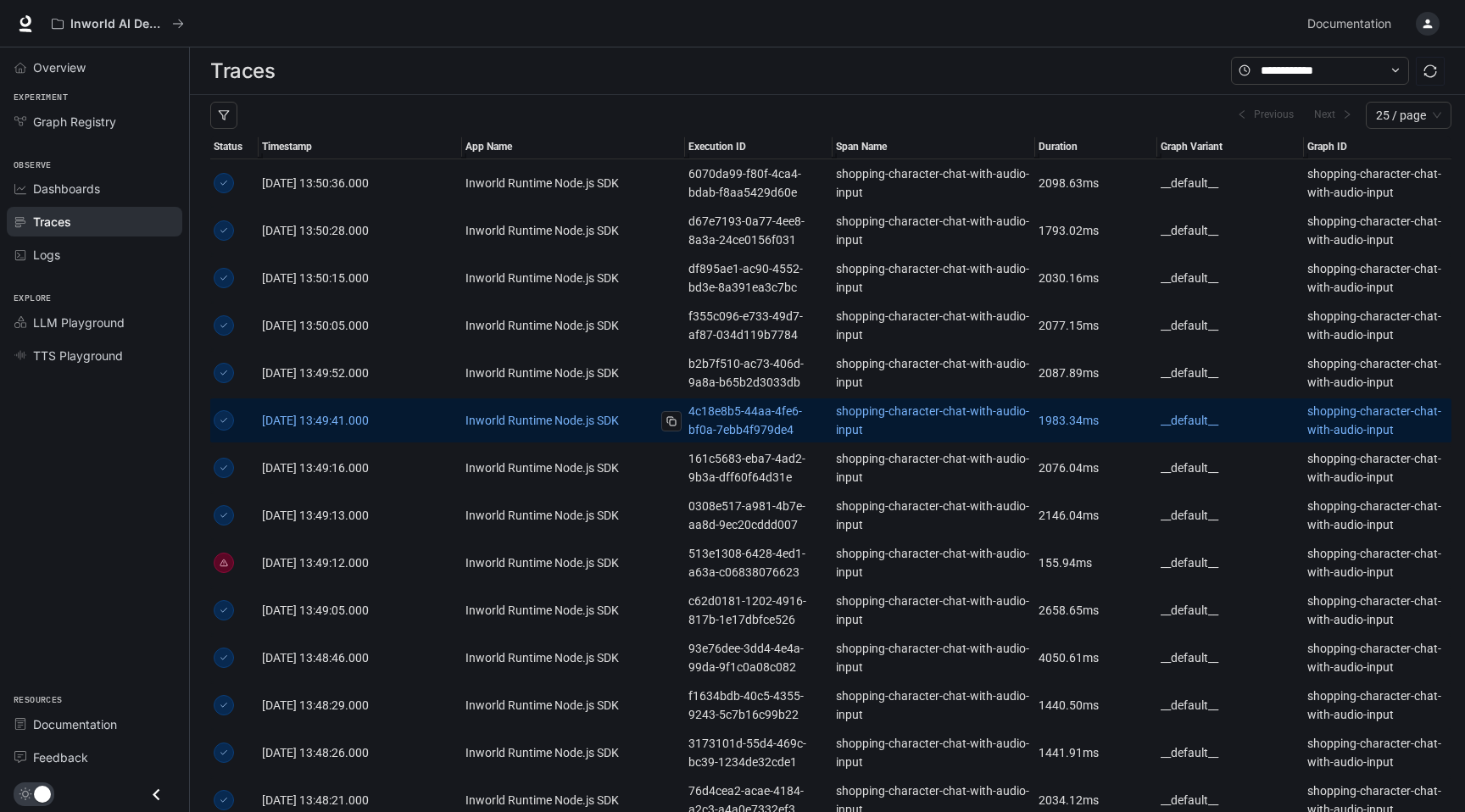
click at [561, 420] on link "Inworld Runtime Node.js SDK" at bounding box center [573, 420] width 216 height 19
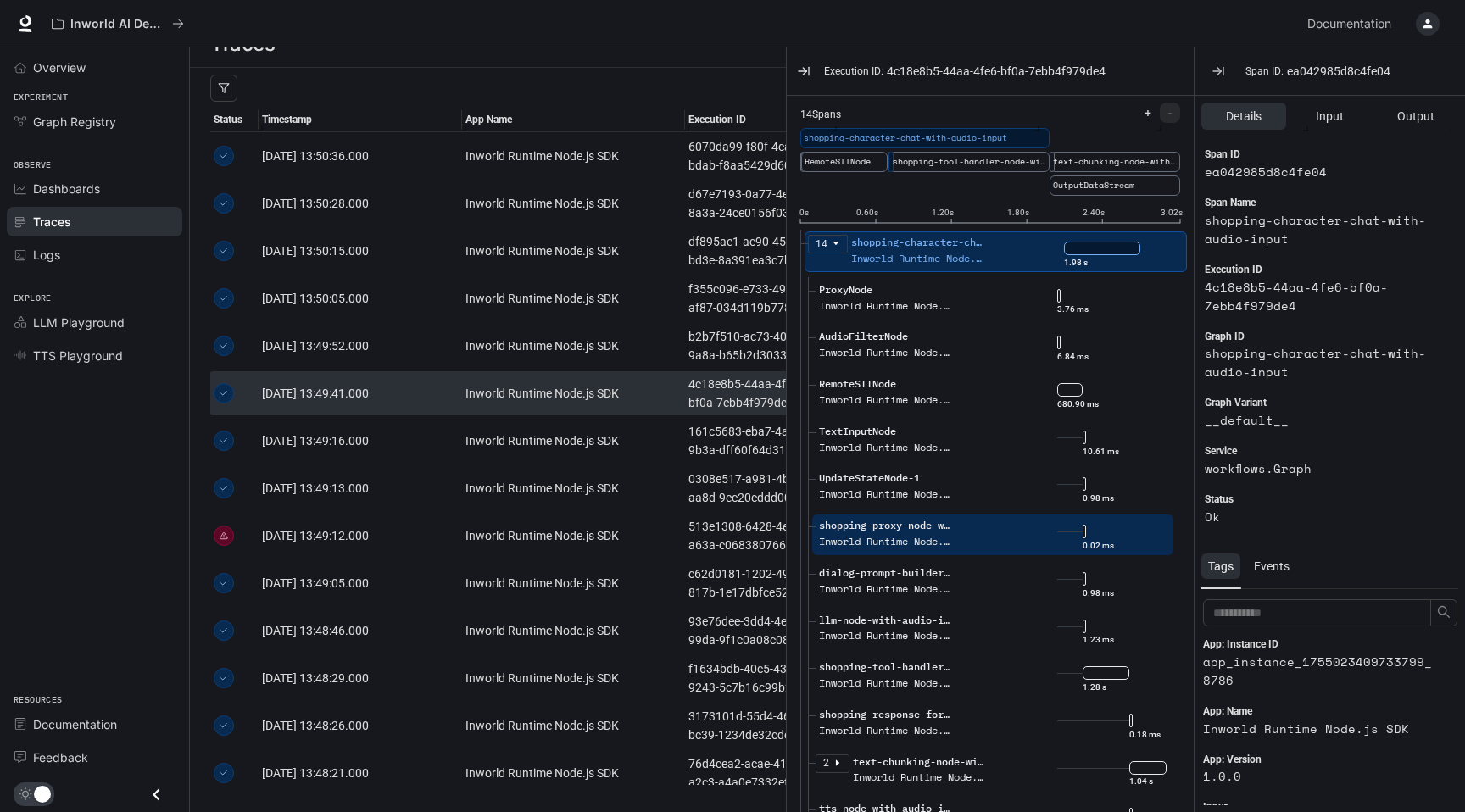
scroll to position [32, 0]
